Goal: Task Accomplishment & Management: Complete application form

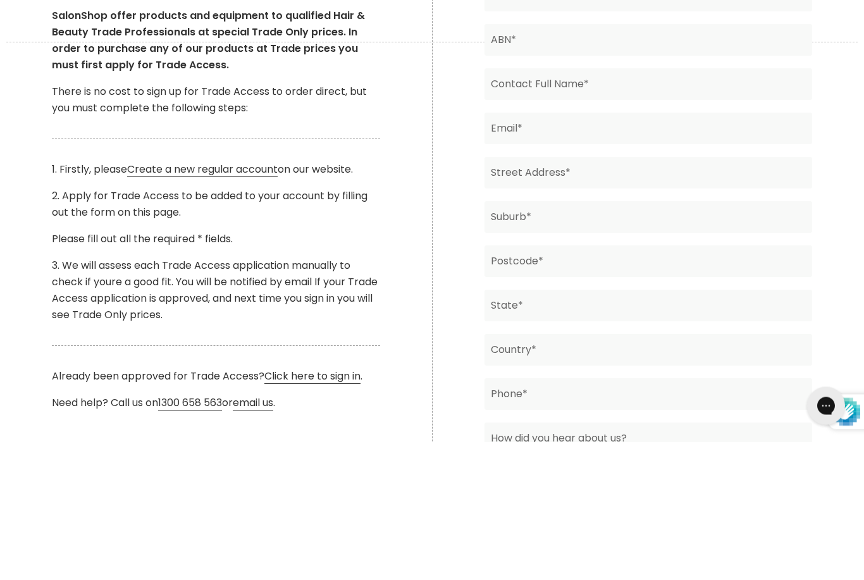
type input "Ts Hair Haven"
click at [646, 178] on input "Main content" at bounding box center [648, 179] width 328 height 32
type input "92863642677"
click at [617, 224] on input "Main content" at bounding box center [648, 223] width 328 height 32
type input "Tiarna Gibbons"
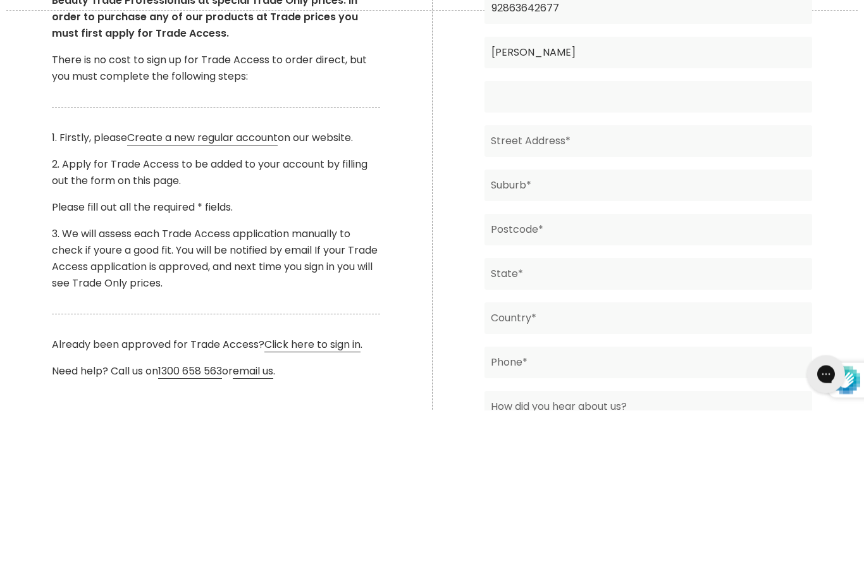
click at [632, 251] on input "Main content" at bounding box center [648, 267] width 328 height 32
click at [680, 295] on input "Main content" at bounding box center [648, 311] width 328 height 32
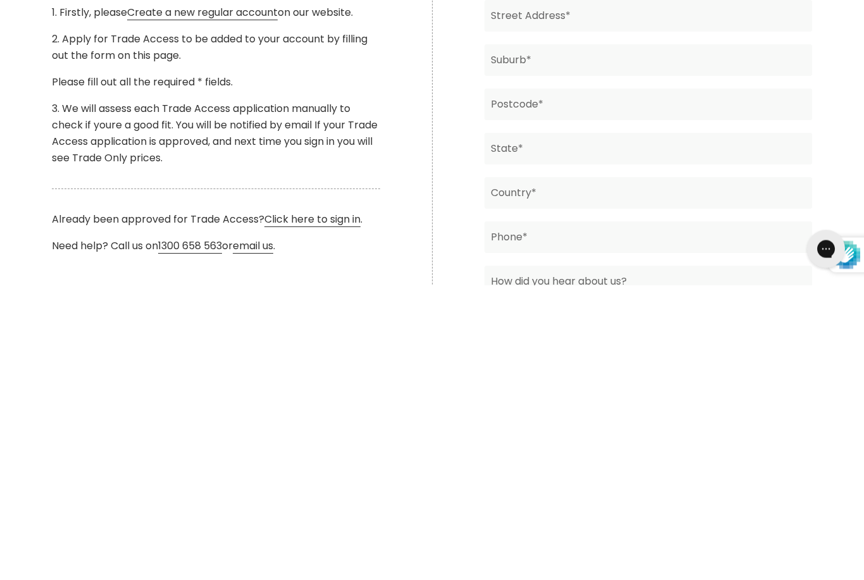
click at [699, 251] on input "Main content" at bounding box center [648, 267] width 328 height 32
type input "tshairhaven@outlook.com"
click at [690, 295] on input "Main content" at bounding box center [648, 311] width 328 height 32
type input "45 Kilby Street"
click at [624, 340] on input "Main content" at bounding box center [648, 356] width 328 height 32
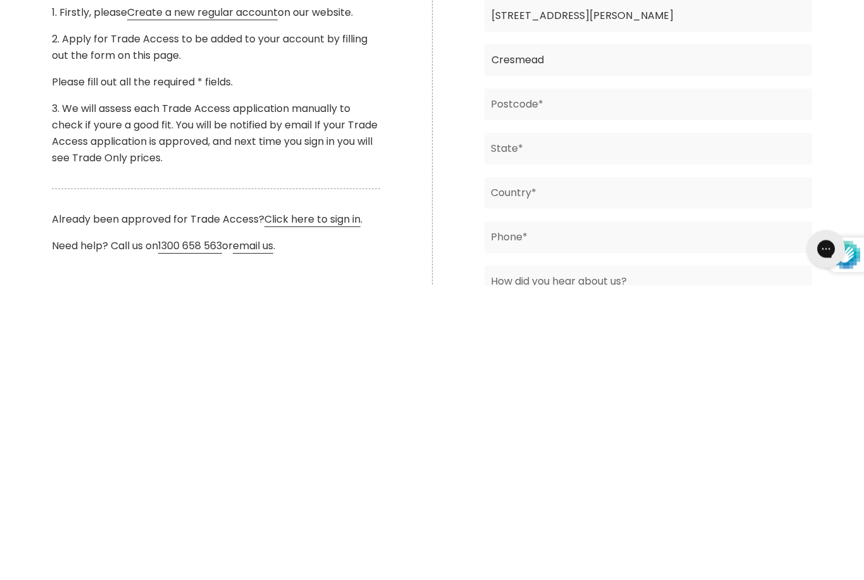
type input "Cresmead"
click at [691, 384] on input "Main content" at bounding box center [648, 400] width 328 height 32
type input "4132"
click at [602, 340] on input "Cresmead" at bounding box center [648, 356] width 328 height 32
click at [522, 340] on input "Cresmead" at bounding box center [648, 356] width 328 height 32
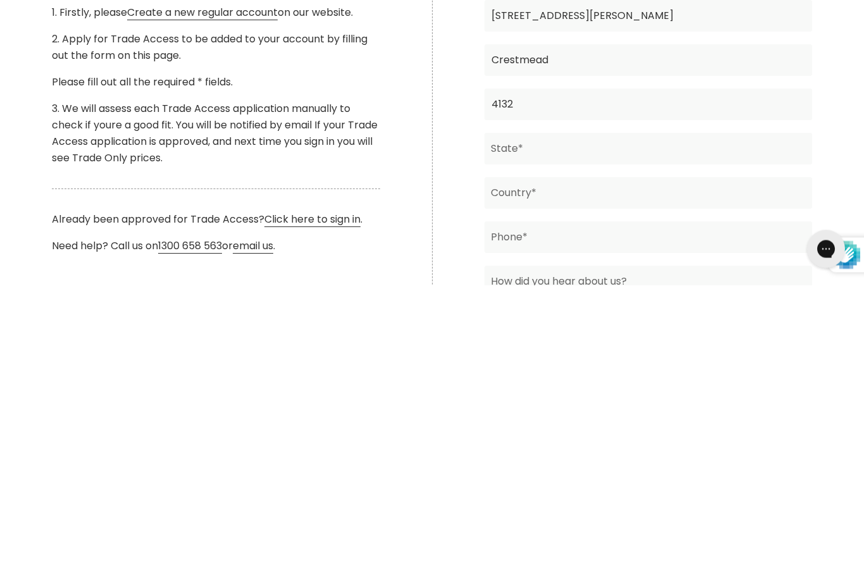
type input "Crestmead"
click at [560, 428] on input "Main content" at bounding box center [648, 444] width 328 height 32
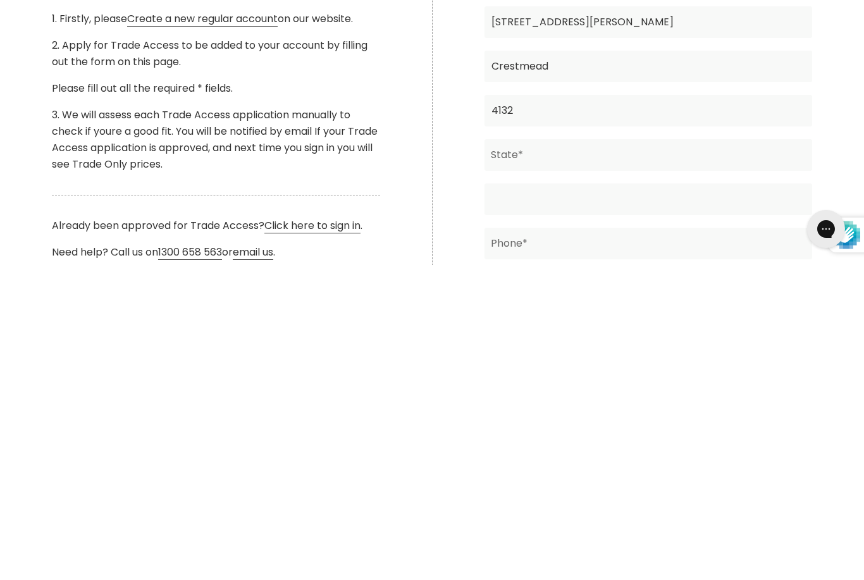
click at [757, 498] on input "Main content" at bounding box center [648, 514] width 328 height 32
click at [721, 454] on input "Main content" at bounding box center [648, 470] width 328 height 32
type input "Qld"
click at [717, 498] on input "Main content" at bounding box center [648, 514] width 328 height 32
type input "Australia"
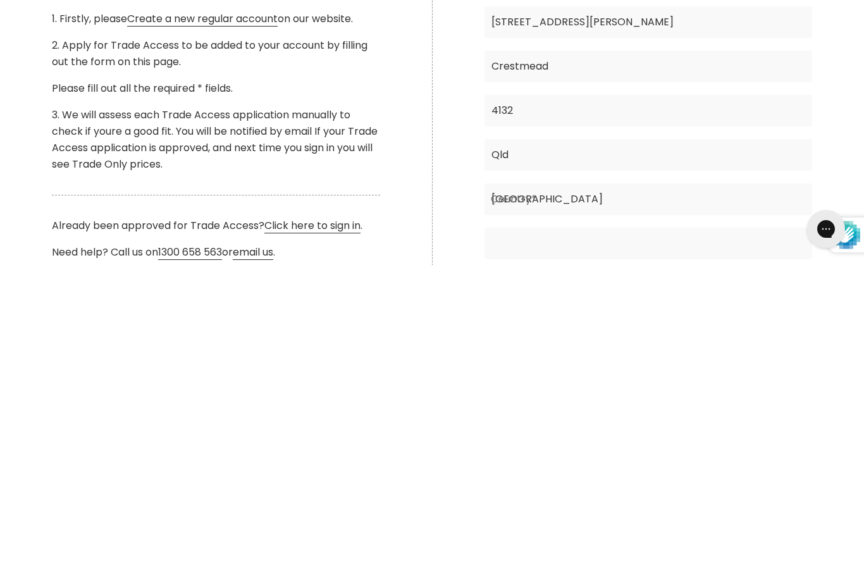
click at [662, 543] on input "Main content" at bounding box center [648, 559] width 328 height 32
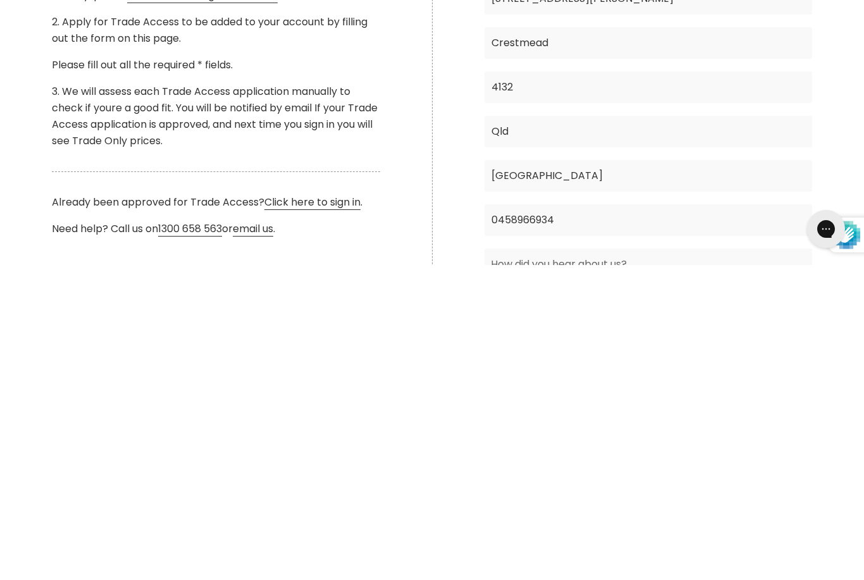
scroll to position [202, 0]
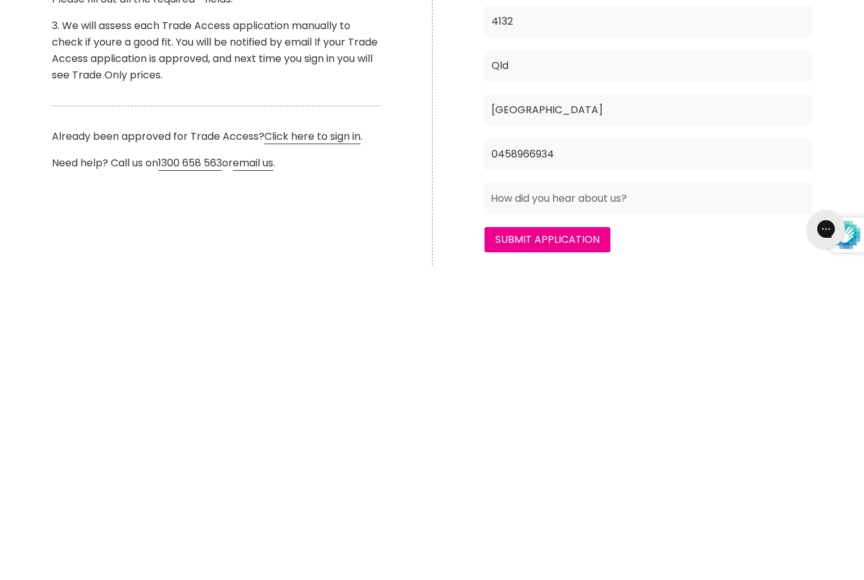
type input "0458966934"
click at [638, 498] on input "Main content" at bounding box center [648, 514] width 328 height 32
type input "Online"
click at [566, 542] on input "Submit Application" at bounding box center [547, 554] width 126 height 25
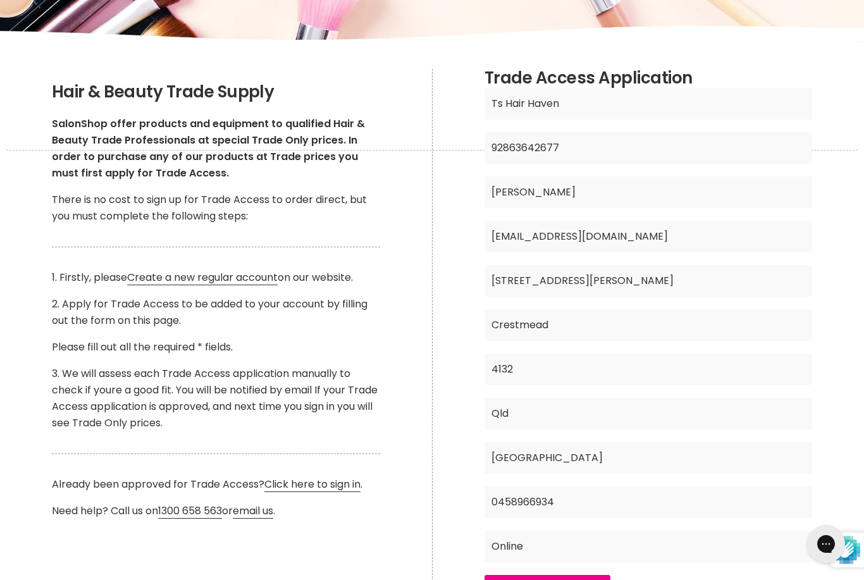
scroll to position [168, 0]
